Goal: Task Accomplishment & Management: Manage account settings

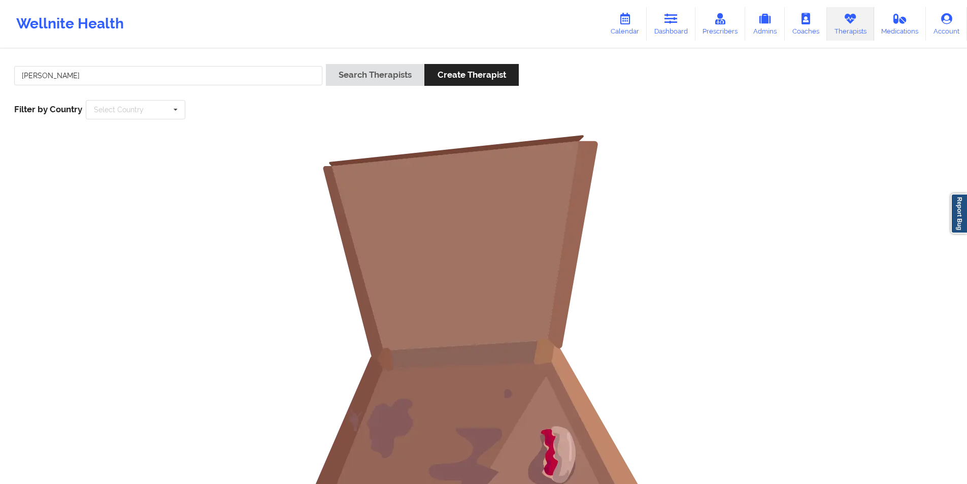
click at [234, 78] on input "[PERSON_NAME]" at bounding box center [168, 75] width 308 height 19
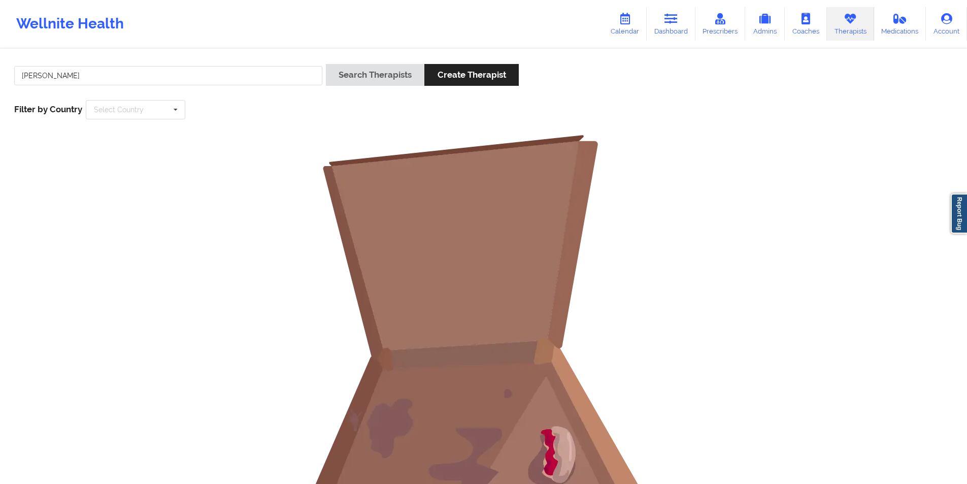
click at [234, 78] on input "[PERSON_NAME]" at bounding box center [168, 75] width 308 height 19
type input "[PERSON_NAME]"
click at [389, 72] on button "Search Therapists" at bounding box center [375, 75] width 98 height 22
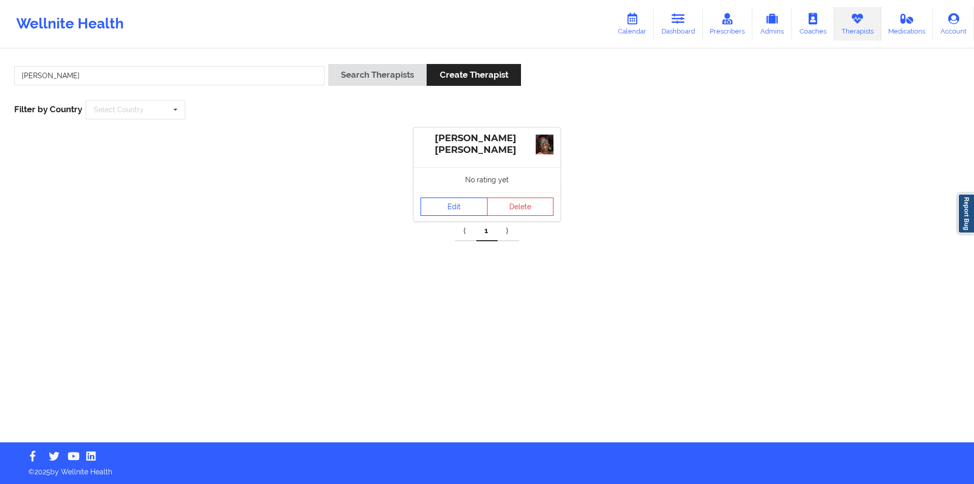
click at [465, 207] on link "Edit" at bounding box center [454, 206] width 67 height 18
